Goal: Task Accomplishment & Management: Manage account settings

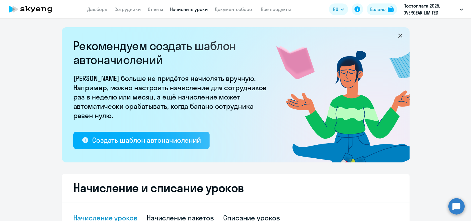
select select "10"
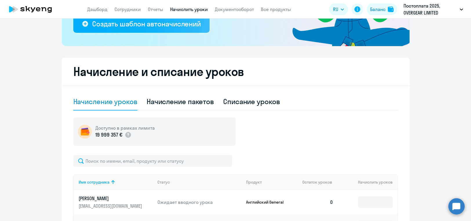
scroll to position [87, 0]
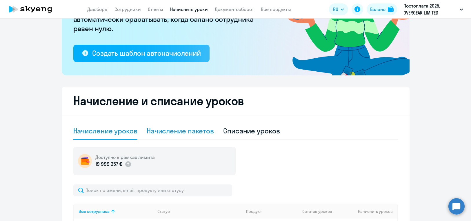
click at [203, 133] on div "Начисление пакетов" at bounding box center [180, 130] width 67 height 9
select select "10"
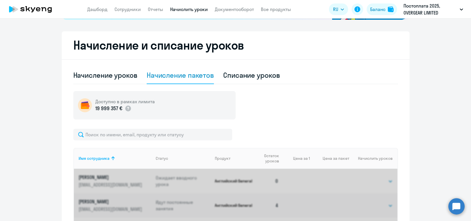
scroll to position [191, 0]
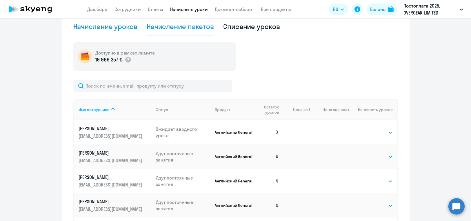
click at [96, 33] on div "Начисление уроков" at bounding box center [105, 26] width 64 height 17
select select "10"
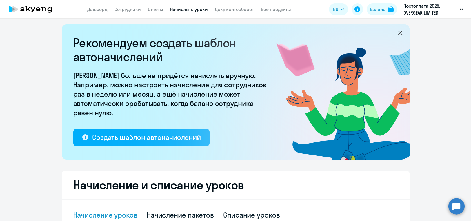
scroll to position [0, 0]
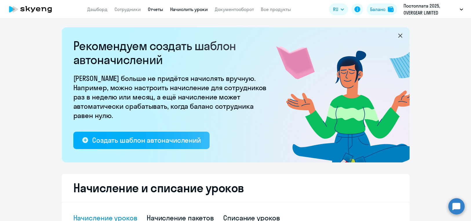
click at [154, 11] on link "Отчеты" at bounding box center [155, 9] width 15 height 6
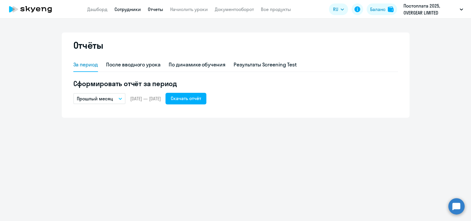
click at [120, 10] on link "Сотрудники" at bounding box center [127, 9] width 26 height 6
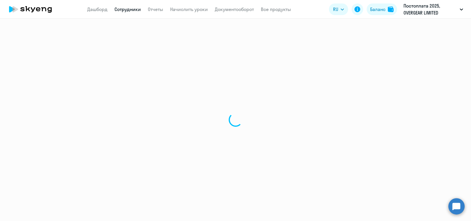
select select "30"
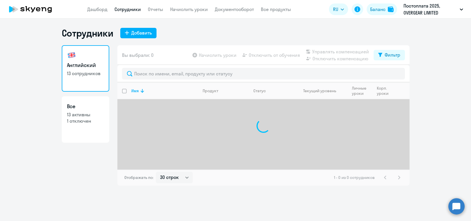
click at [114, 6] on app-header "Дашборд Сотрудники Отчеты Начислить уроки Документооборот Все продукты Дашборд …" at bounding box center [235, 9] width 471 height 19
click at [91, 15] on app-header "Дашборд Сотрудники Отчеты Начислить уроки Документооборот Все продукты Дашборд …" at bounding box center [235, 9] width 471 height 19
click at [92, 14] on app-header "Дашборд Сотрудники Отчеты Начислить уроки Документооборот Все продукты Дашборд …" at bounding box center [235, 9] width 471 height 19
click at [101, 8] on link "Дашборд" at bounding box center [97, 9] width 20 height 6
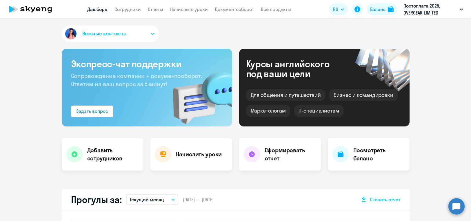
select select "30"
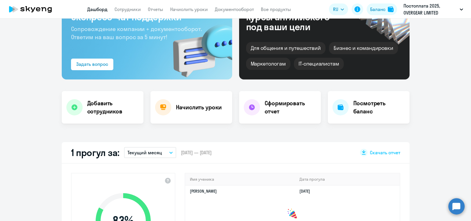
scroll to position [12, 0]
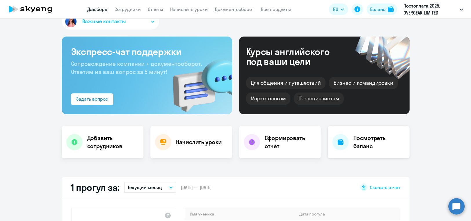
click at [378, 150] on div "Посмотреть баланс" at bounding box center [368, 142] width 82 height 32
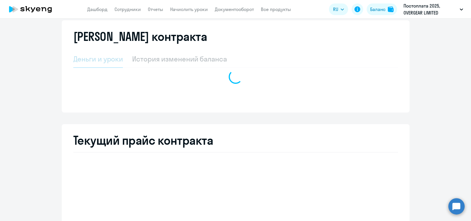
select select "english_adult_not_native_speaker"
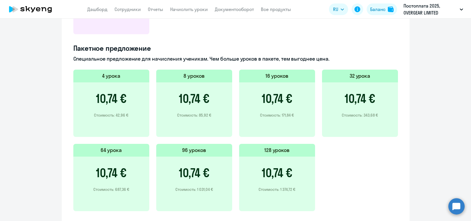
scroll to position [6, 0]
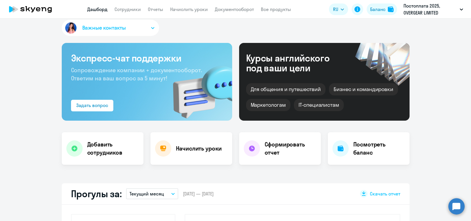
select select "30"
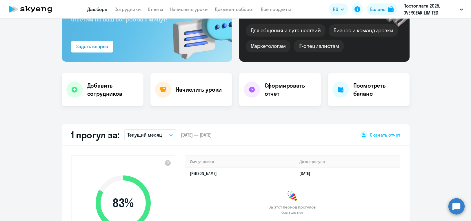
scroll to position [75, 0]
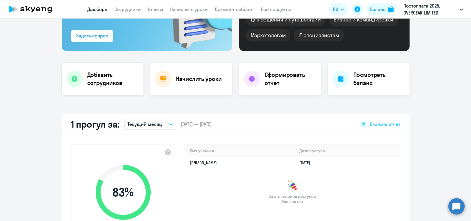
click at [111, 75] on h4 "Добавить сотрудников" at bounding box center [113, 79] width 52 height 16
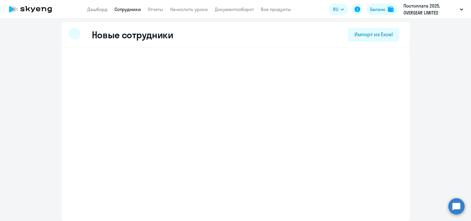
scroll to position [1, 0]
select select "english_adult_not_native_speaker"
select select "3"
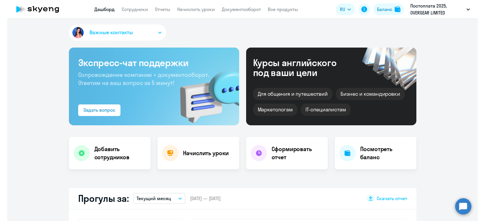
scroll to position [1, 0]
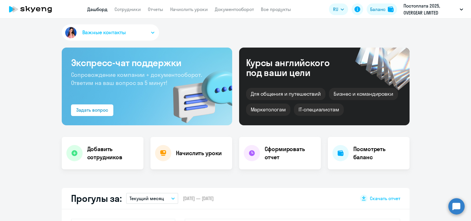
select select "30"
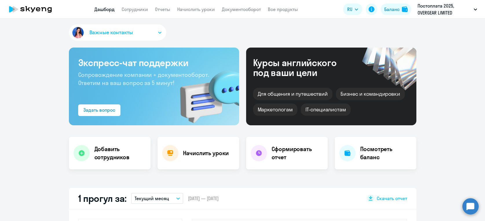
click at [142, 29] on button "Важные контакты" at bounding box center [117, 32] width 97 height 16
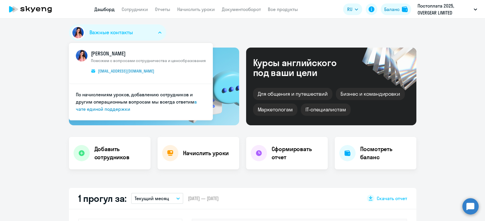
click at [234, 27] on div "Важные контакты [PERSON_NAME] Поможем с вопросами сотрудничества и ценообразова…" at bounding box center [242, 33] width 347 height 19
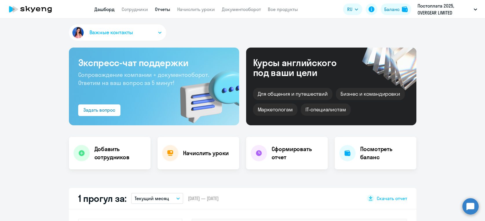
click at [162, 10] on link "Отчеты" at bounding box center [162, 9] width 15 height 6
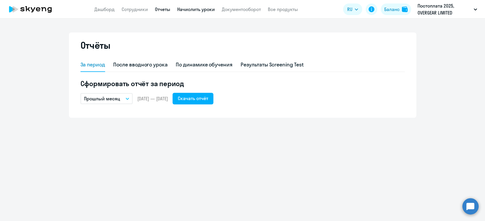
click at [191, 12] on link "Начислить уроки" at bounding box center [196, 9] width 38 height 6
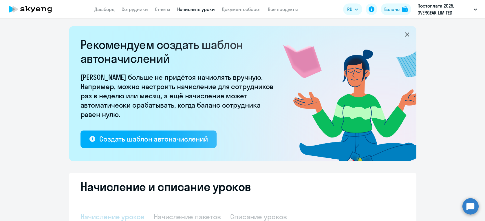
select select "10"
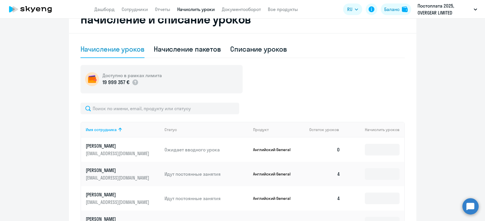
scroll to position [93, 0]
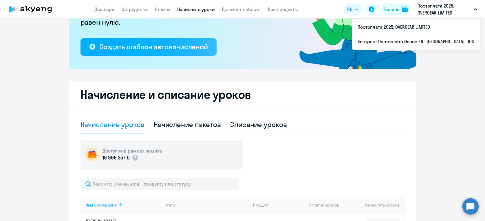
click at [452, 8] on p "Постоплата 2025, OVERGEAR LIMITED" at bounding box center [445, 9] width 54 height 14
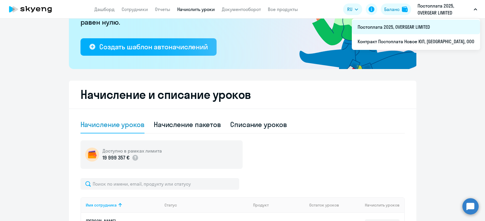
click at [425, 29] on li "Постоплата 2025, OVERGEAR LIMITED" at bounding box center [416, 27] width 128 height 14
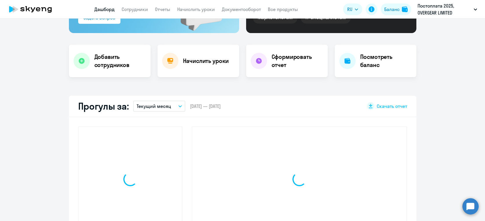
scroll to position [93, 0]
select select "30"
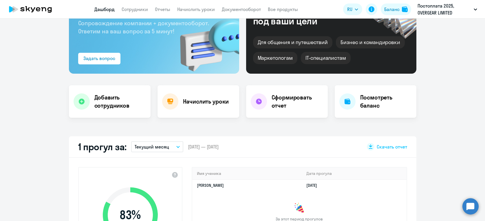
scroll to position [0, 0]
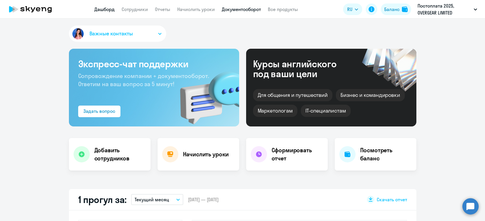
click at [239, 10] on link "Документооборот" at bounding box center [241, 9] width 39 height 6
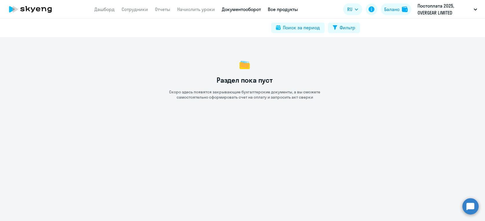
click at [281, 7] on link "Все продукты" at bounding box center [283, 9] width 30 height 6
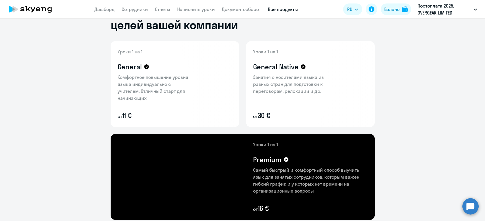
scroll to position [6, 0]
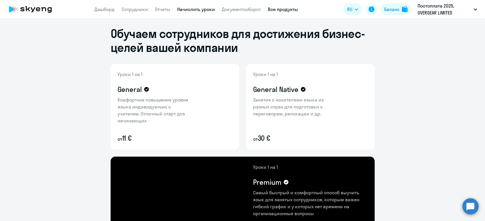
click at [199, 8] on link "Начислить уроки" at bounding box center [196, 9] width 38 height 6
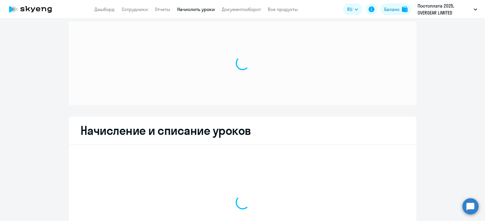
scroll to position [6, 0]
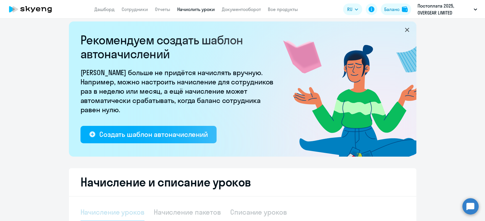
select select "10"
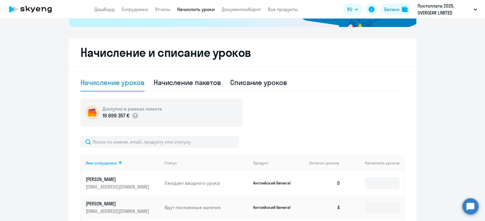
scroll to position [180, 0]
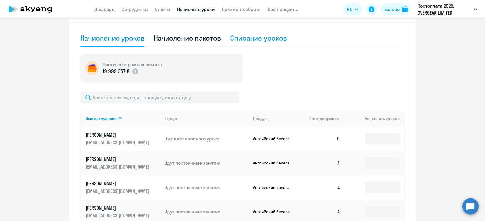
click at [252, 38] on div "Списание уроков" at bounding box center [258, 37] width 57 height 9
select select "10"
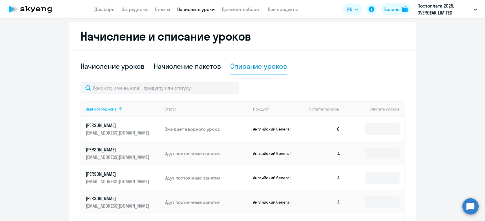
scroll to position [151, 0]
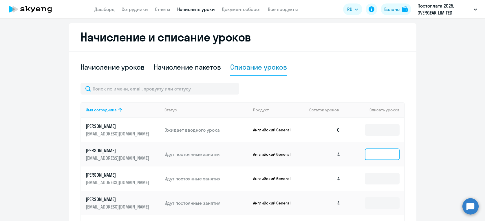
click at [370, 155] on input at bounding box center [382, 154] width 35 height 12
click at [384, 76] on div "Начисление уроков Начисление пакетов Списание уроков Имя сотрудника Статус Прод…" at bounding box center [242, 217] width 324 height 318
click at [105, 66] on div "Начисление уроков" at bounding box center [112, 66] width 64 height 9
select select "10"
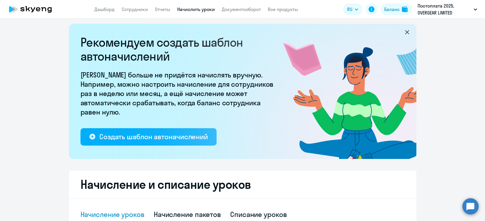
scroll to position [0, 0]
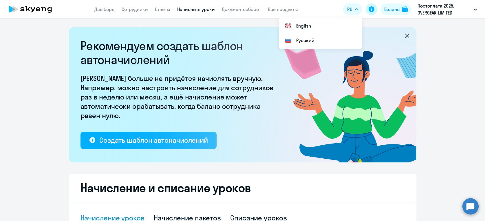
click at [372, 8] on icon at bounding box center [372, 9] width 6 height 6
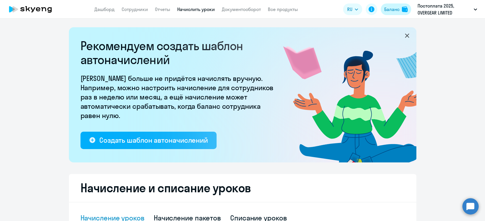
click at [391, 5] on button "Баланс" at bounding box center [396, 9] width 30 height 12
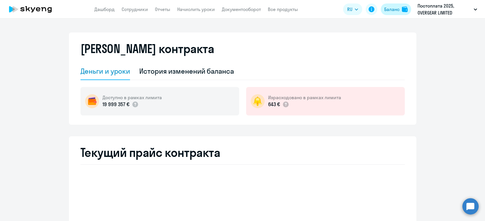
select select "english_adult_not_native_speaker"
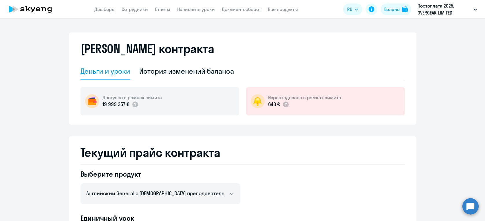
click at [105, 5] on app-header "Дашборд Сотрудники Отчеты Начислить уроки Документооборот Все продукты Дашборд …" at bounding box center [242, 9] width 485 height 19
click at [105, 8] on link "Дашборд" at bounding box center [104, 9] width 20 height 6
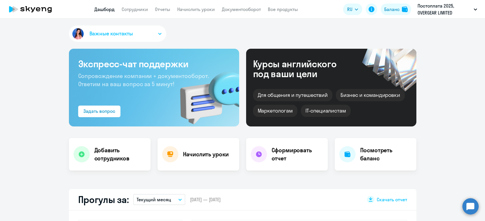
select select "30"
